Goal: Obtain resource: Download file/media

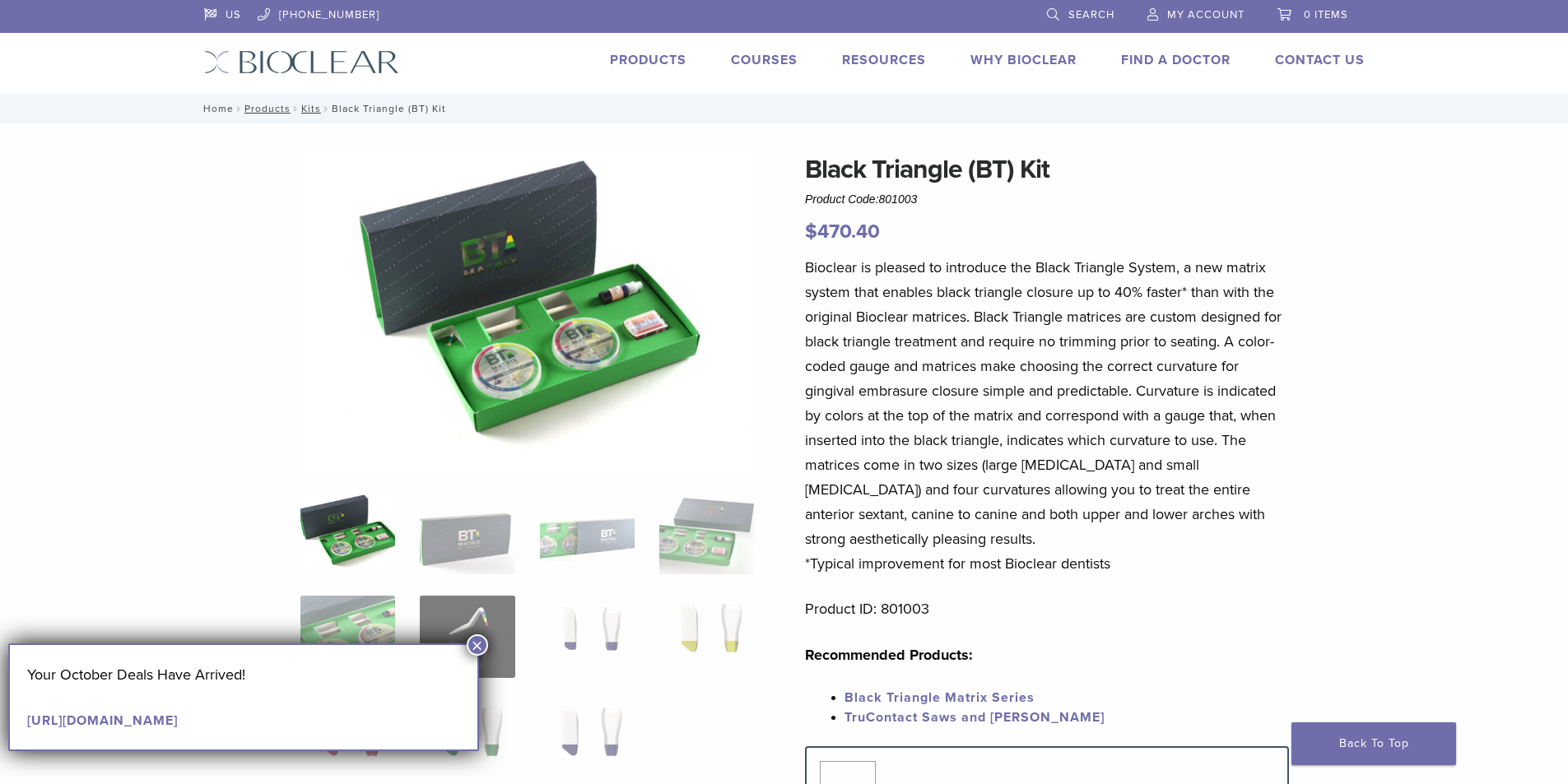
click at [213, 111] on link "Home" at bounding box center [216, 109] width 35 height 12
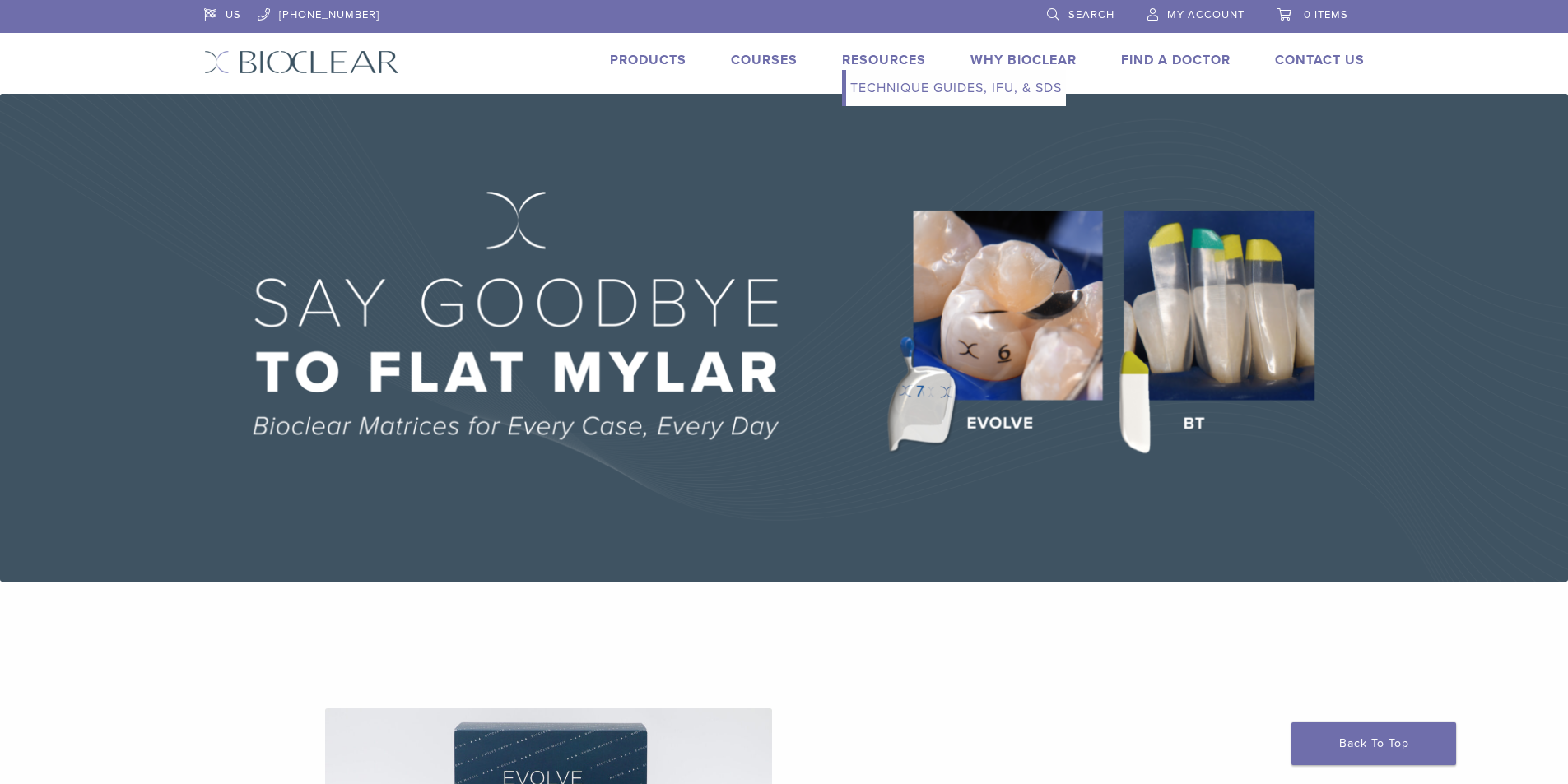
click at [863, 88] on link "Technique Guides, IFU, & SDS" at bounding box center [956, 88] width 219 height 36
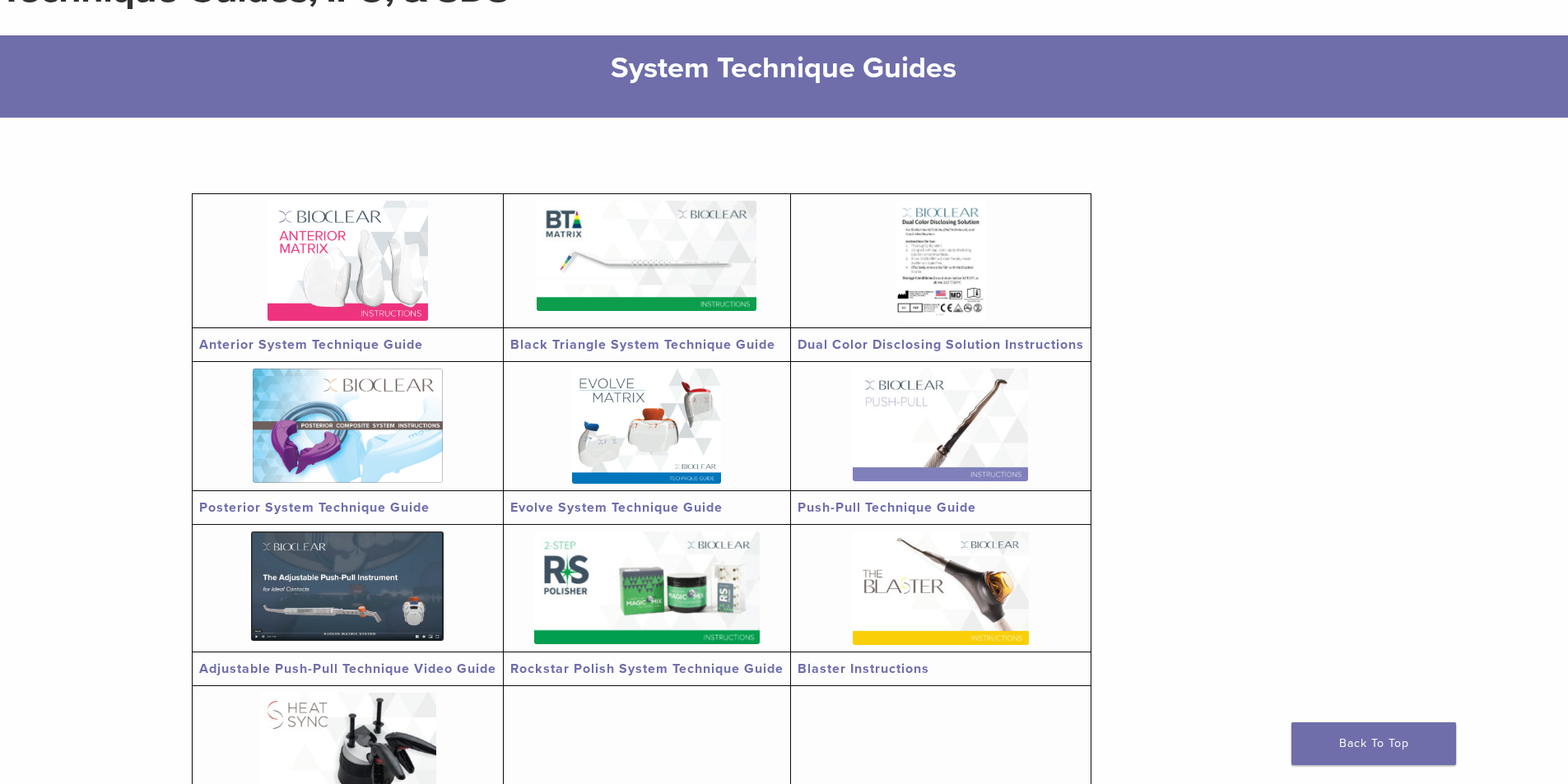
scroll to position [247, 0]
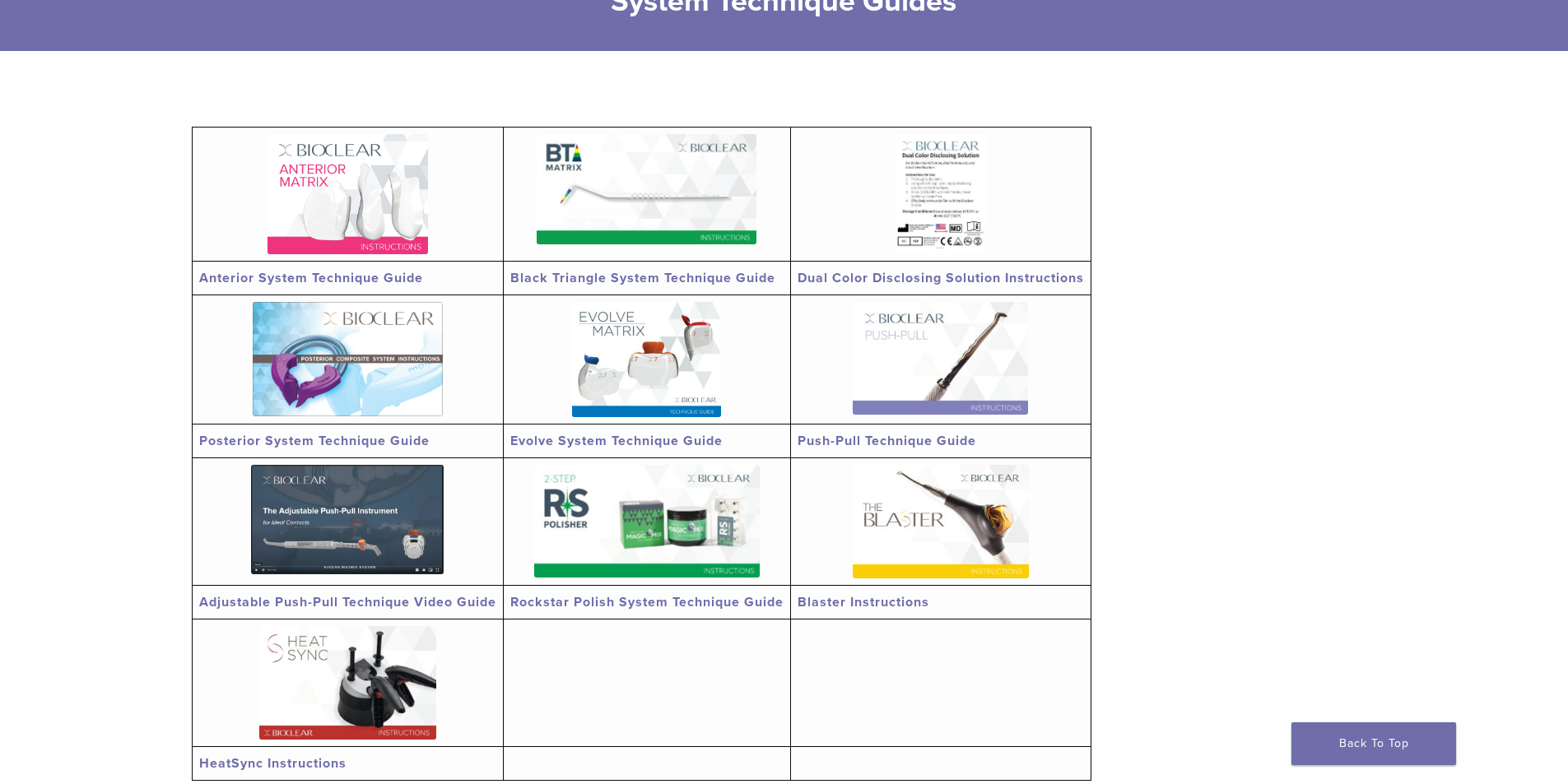
click at [565, 199] on img at bounding box center [647, 189] width 219 height 111
